Goal: Transaction & Acquisition: Download file/media

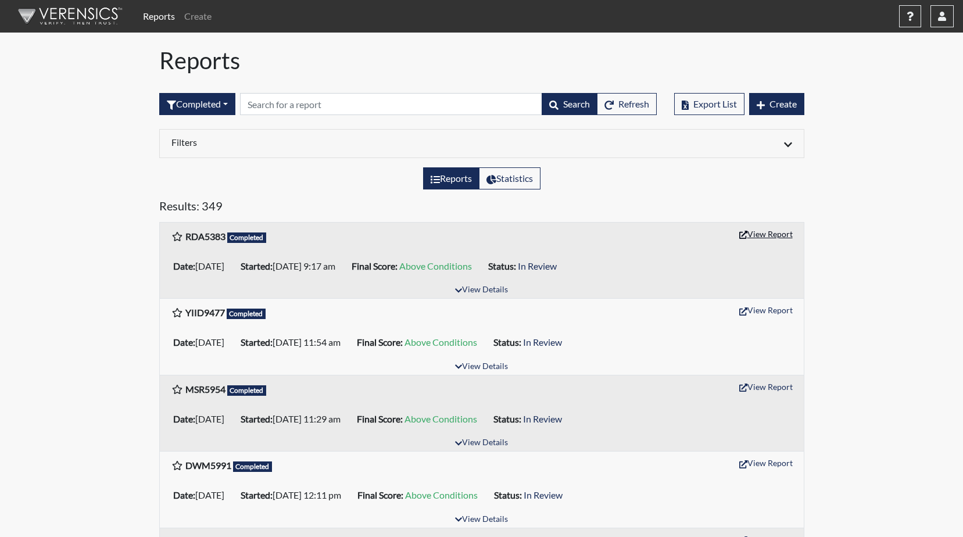
click at [762, 236] on button "View Report" at bounding box center [766, 234] width 64 height 18
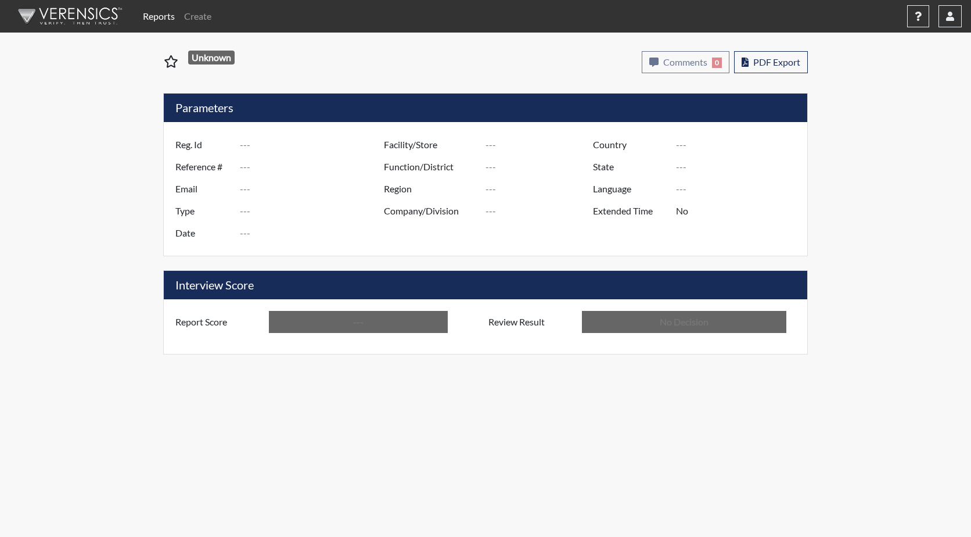
type input "RDA5383"
type input "51380"
type input "---"
type input "Corrections Pre-Employment"
type input "[DATE]"
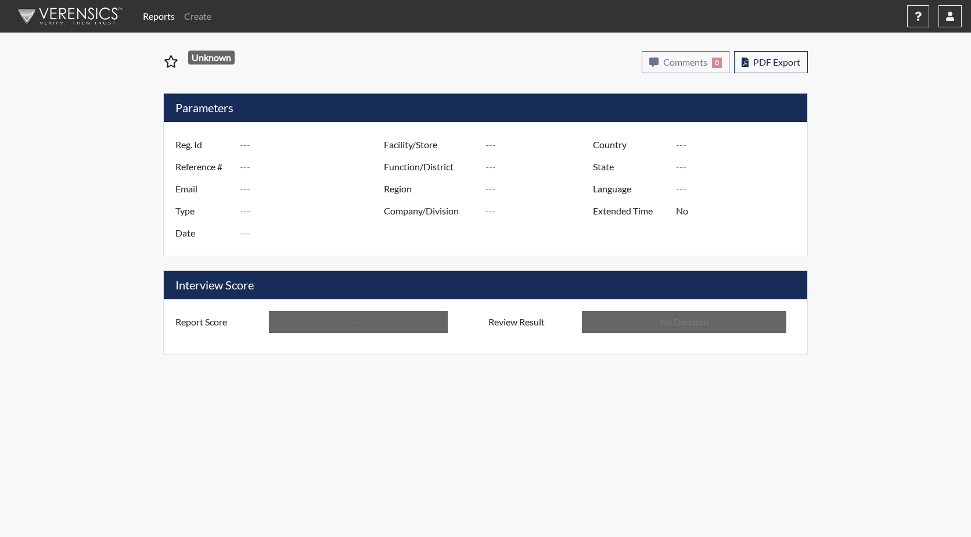
type input "GD&CP SMU*+"
type input "[GEOGRAPHIC_DATA]"
type input "[US_STATE]"
type input "English"
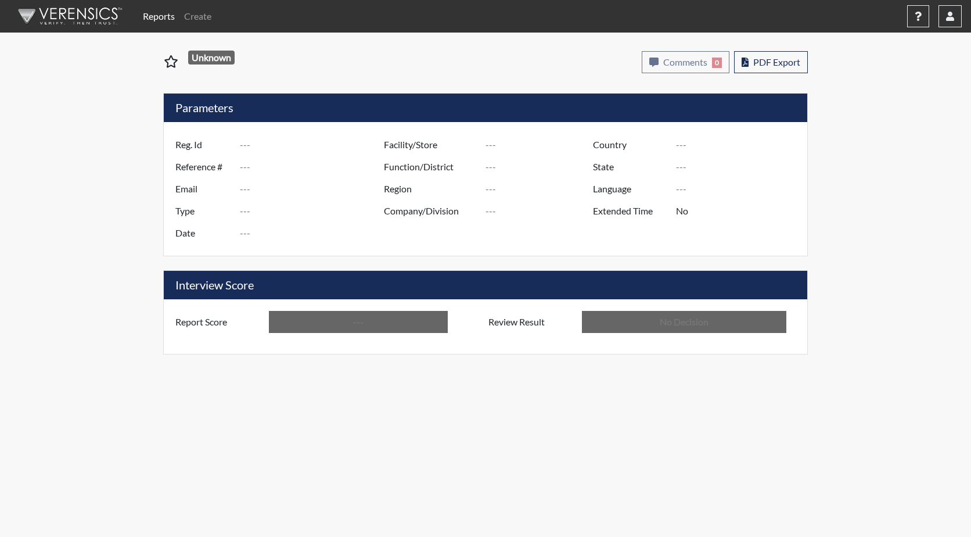
type input "Above Conditions"
type input "In Review"
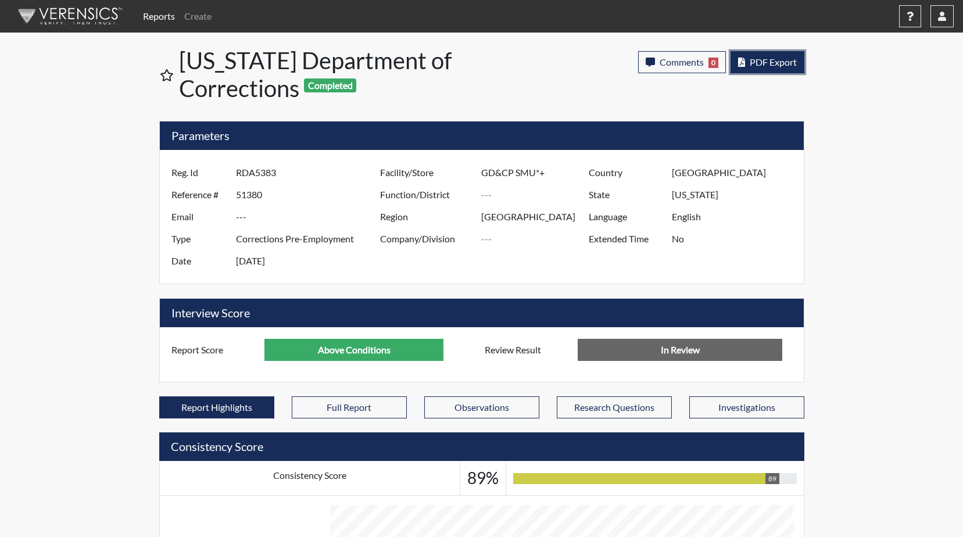
click at [756, 64] on span "PDF Export" at bounding box center [772, 61] width 47 height 11
click at [763, 62] on span "PDF Export" at bounding box center [772, 61] width 47 height 11
